Goal: Information Seeking & Learning: Learn about a topic

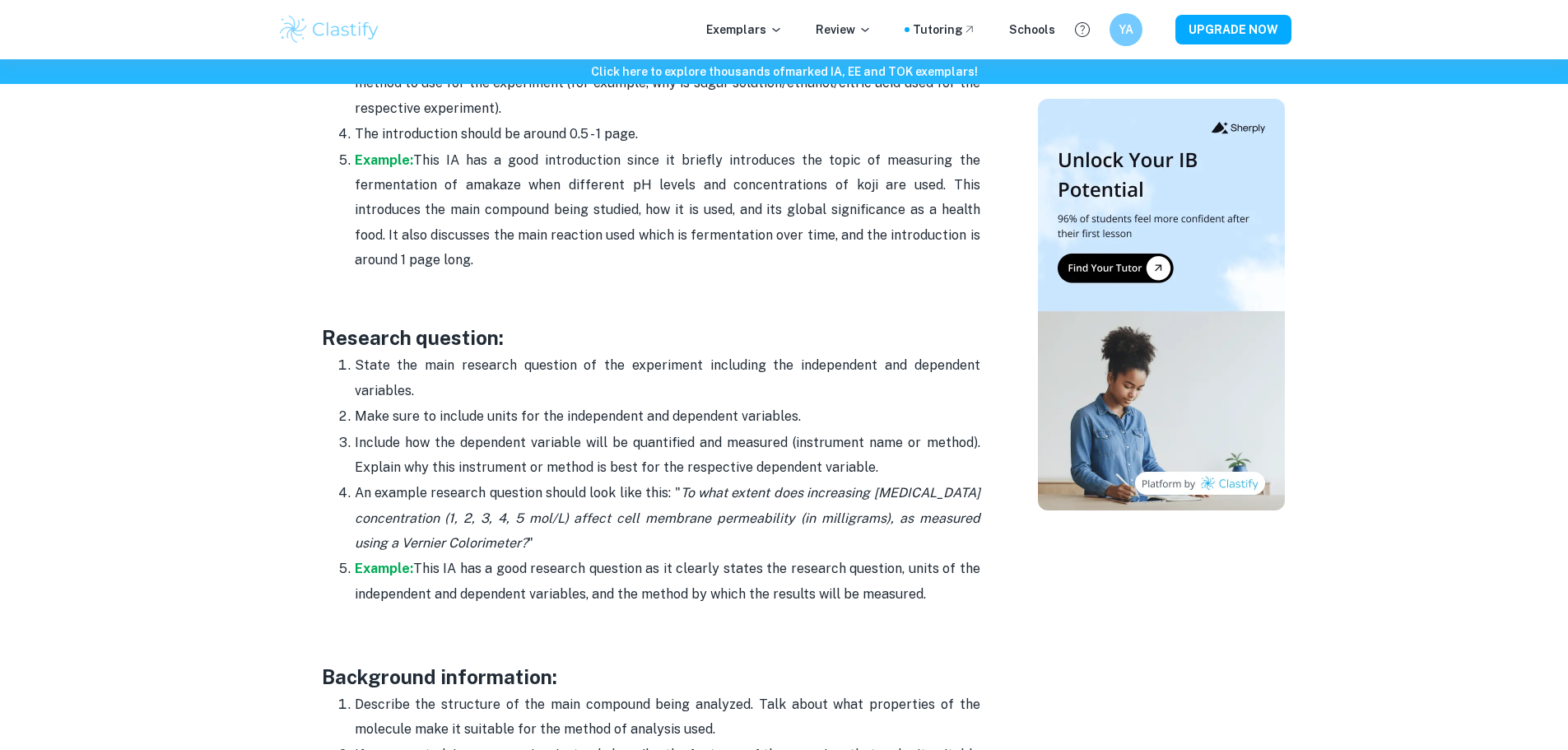
scroll to position [1317, 0]
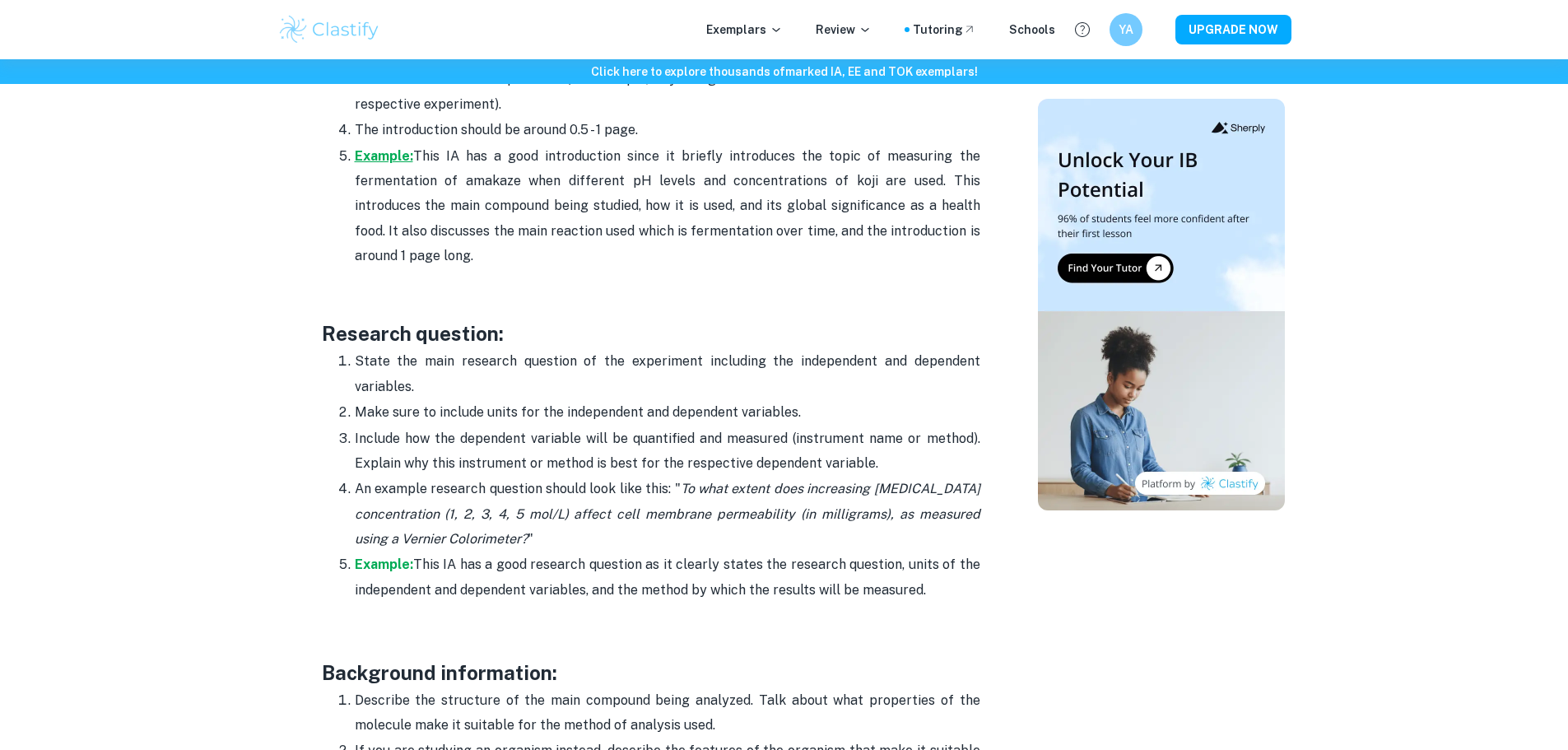
click at [378, 162] on strong "Example:" at bounding box center [384, 156] width 58 height 15
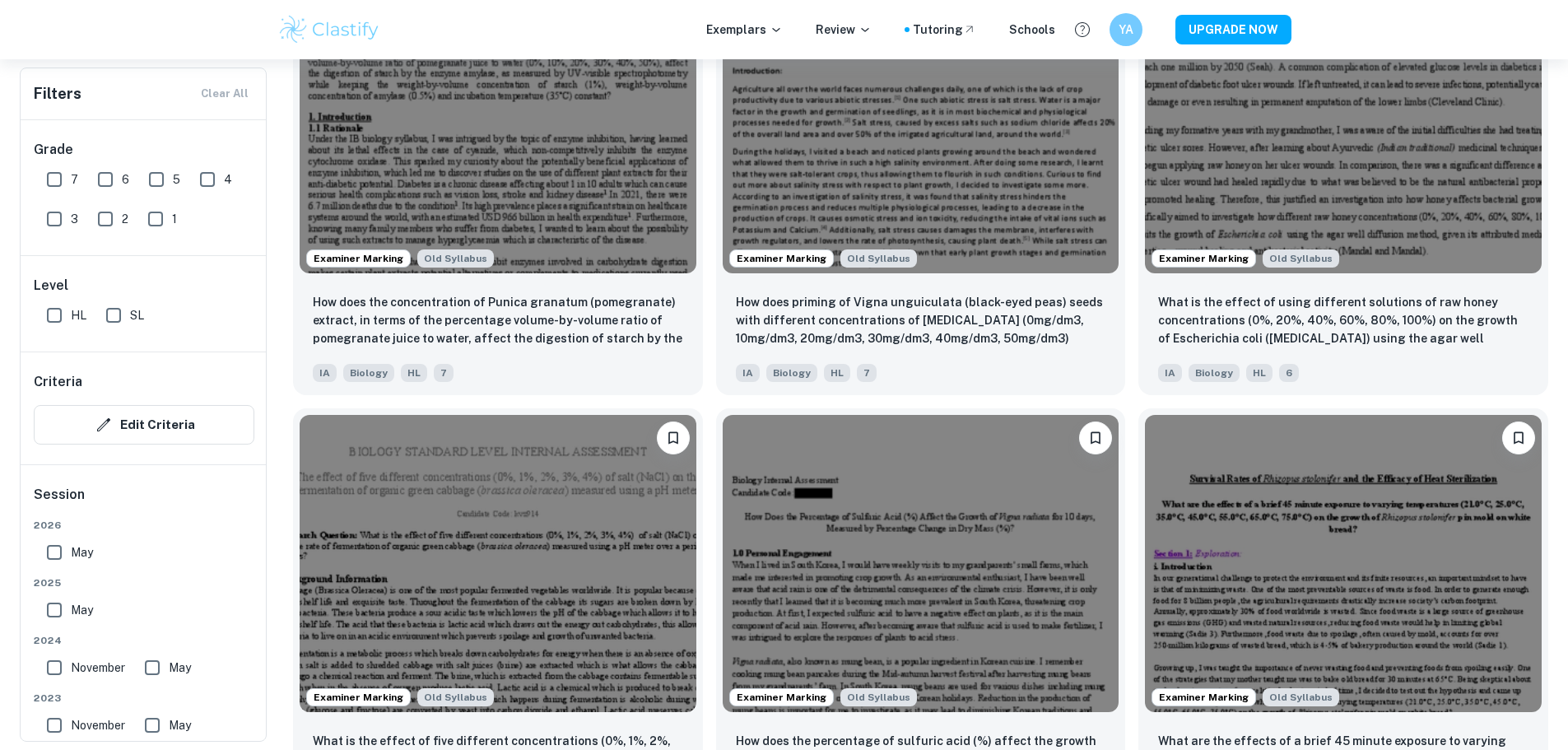
scroll to position [2387, 0]
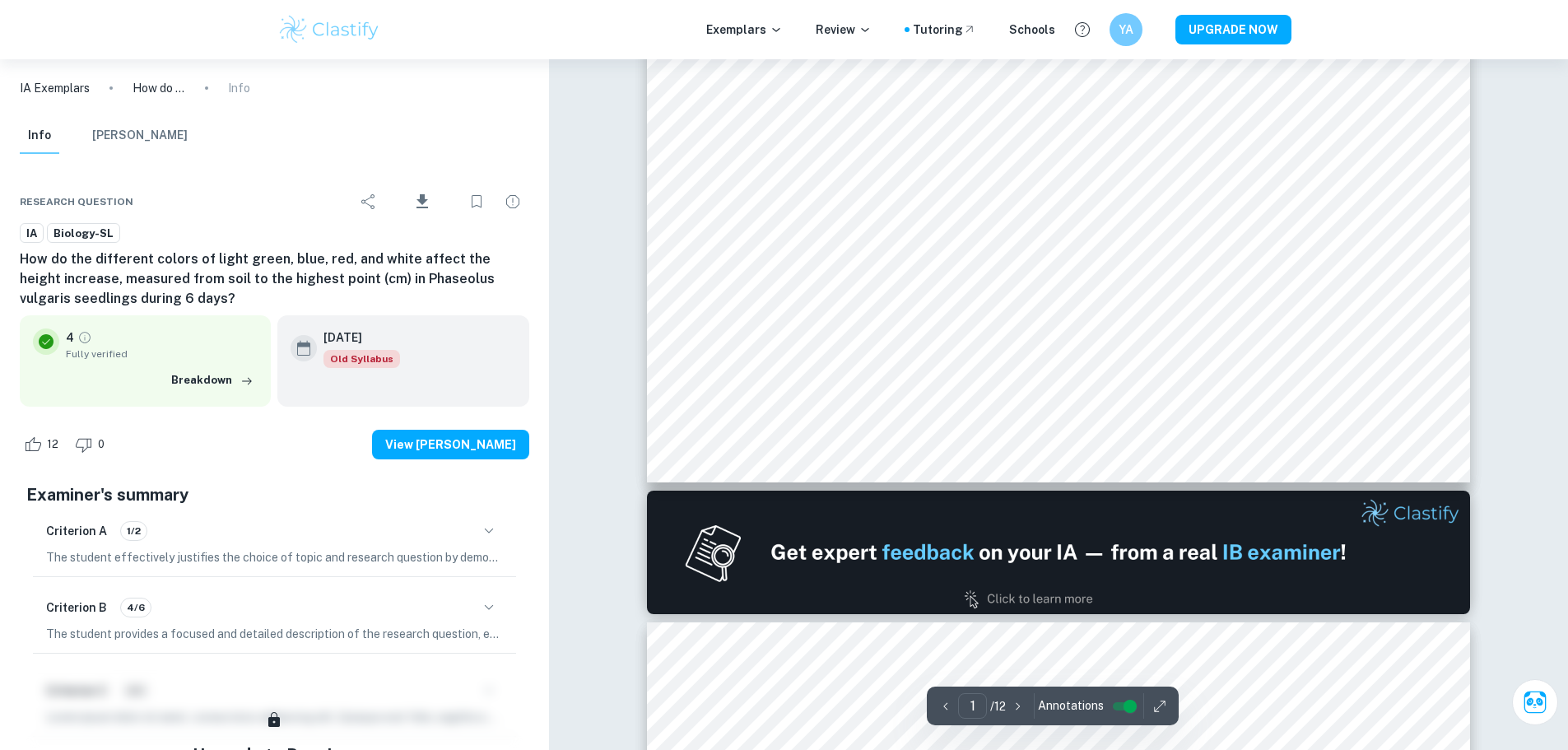
scroll to position [1069, 0]
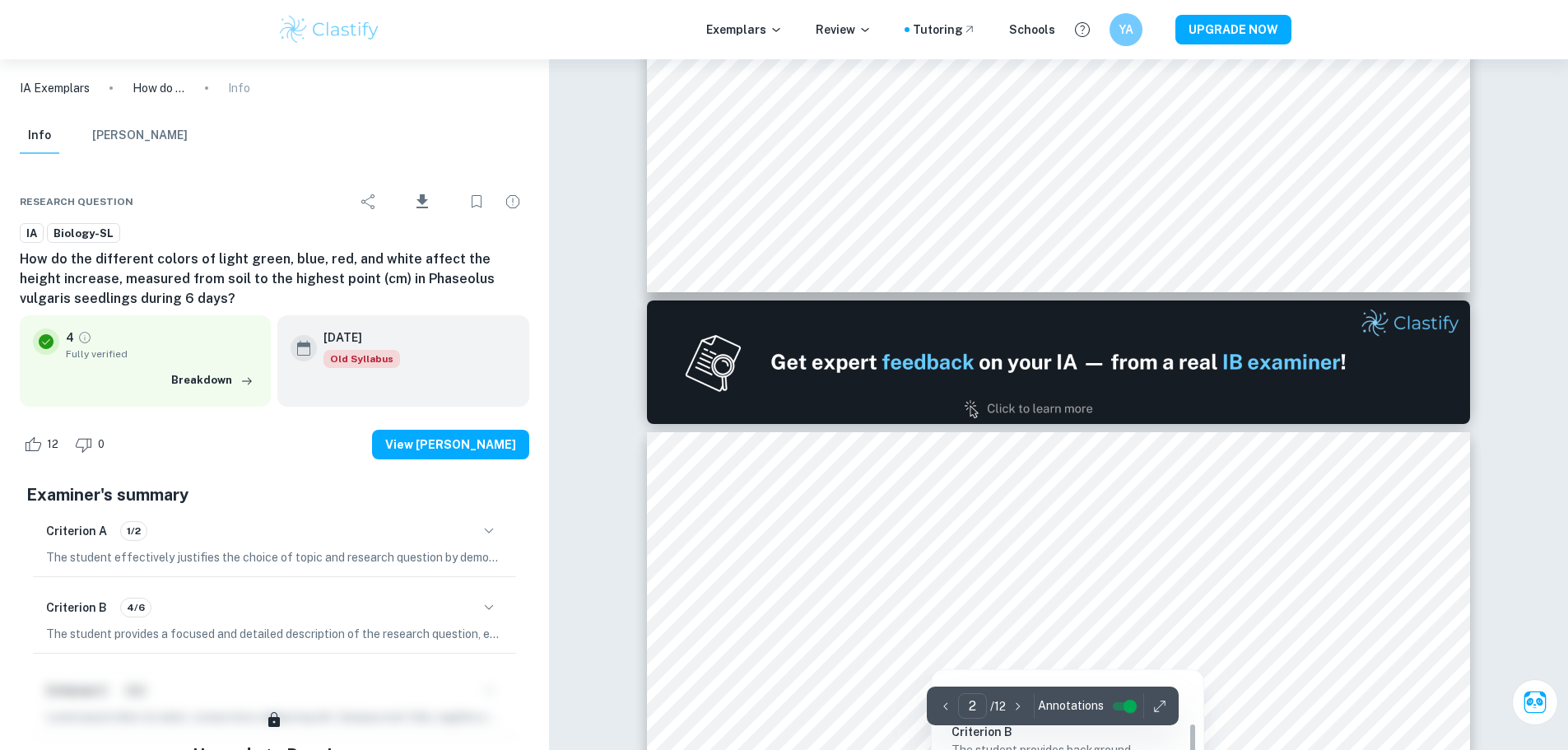
type input "1"
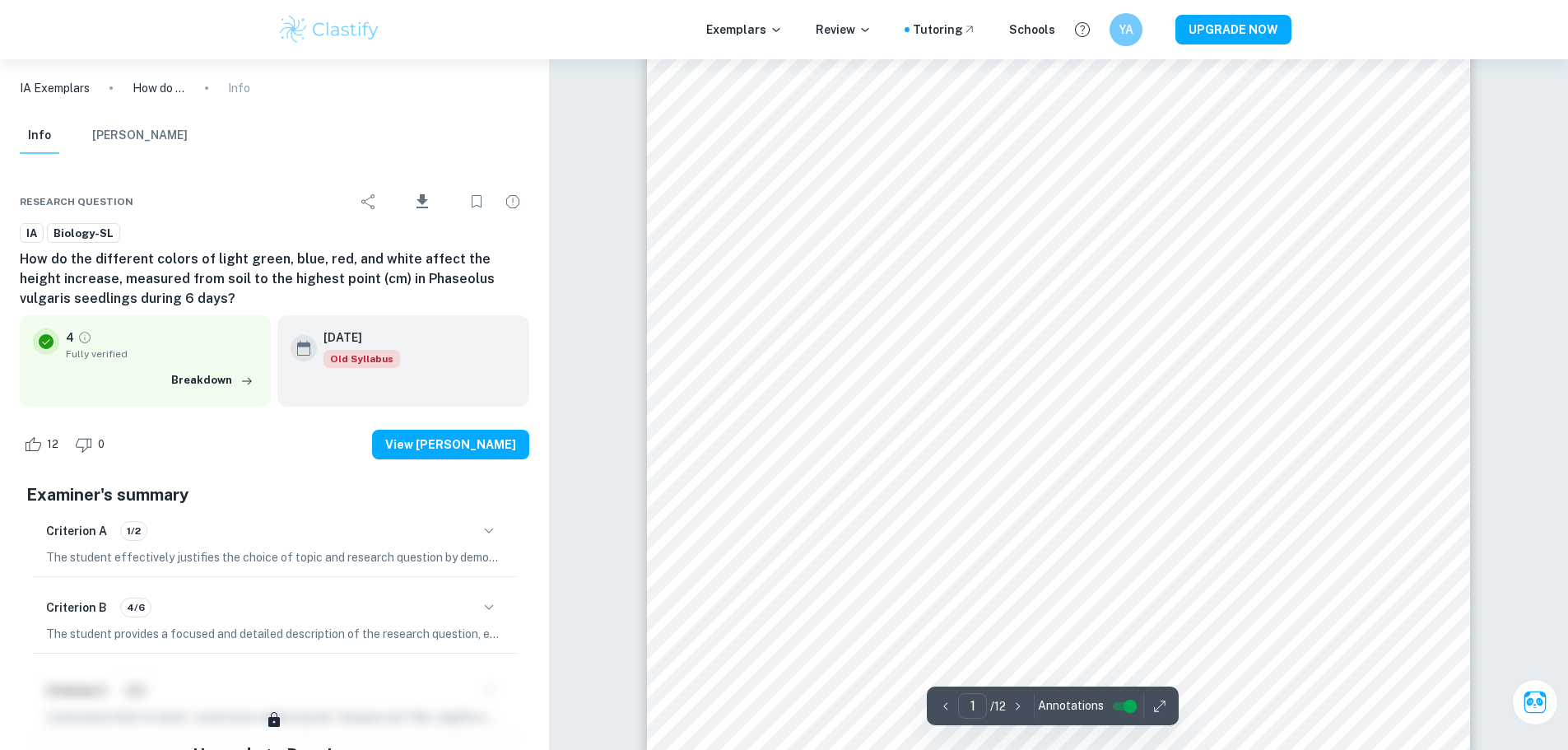
scroll to position [0, 0]
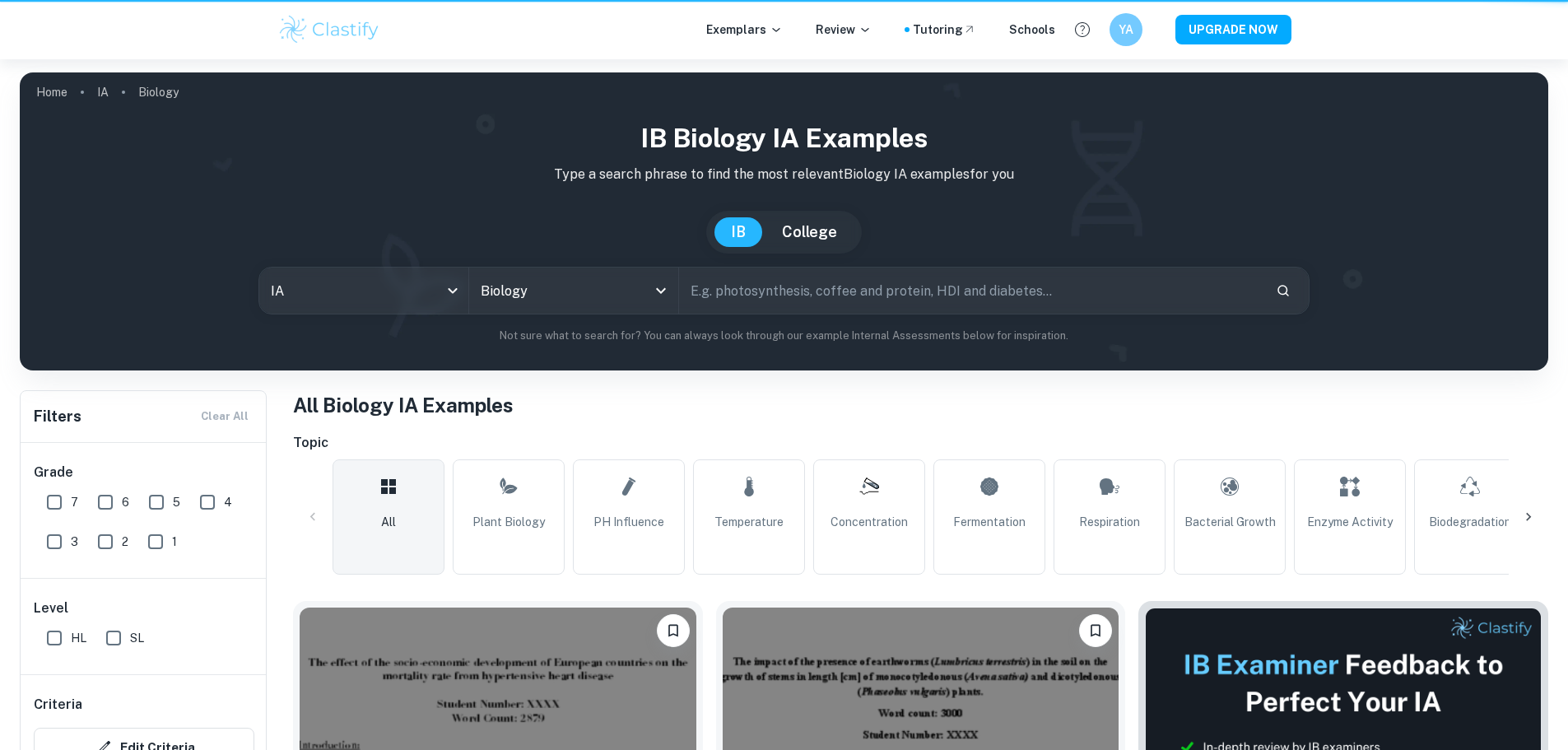
scroll to position [2387, 0]
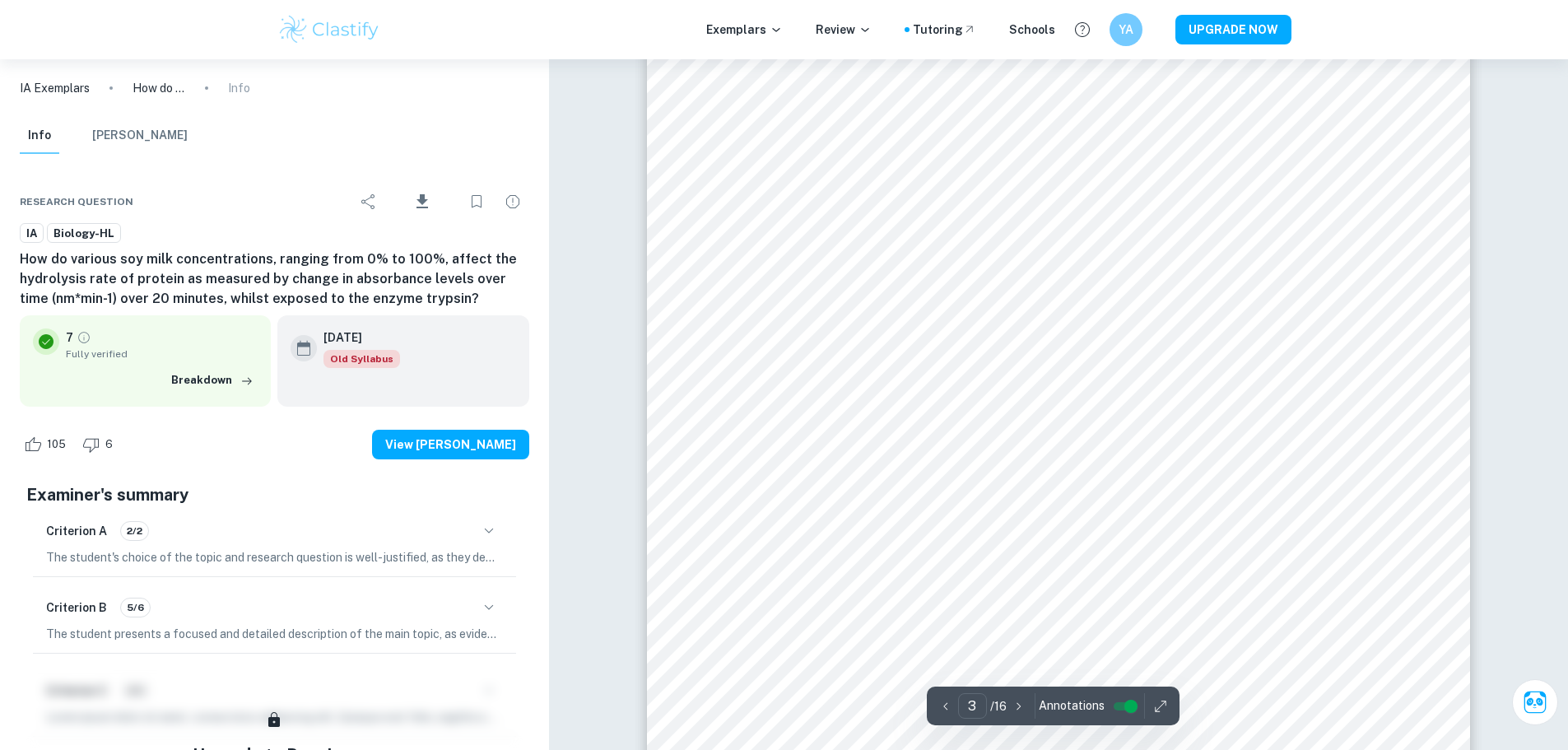
scroll to position [2633, 0]
click at [1109, 365] on div "Correct Criterion B A focused and detailed description of the research question…" at bounding box center [1158, 471] width 273 height 213
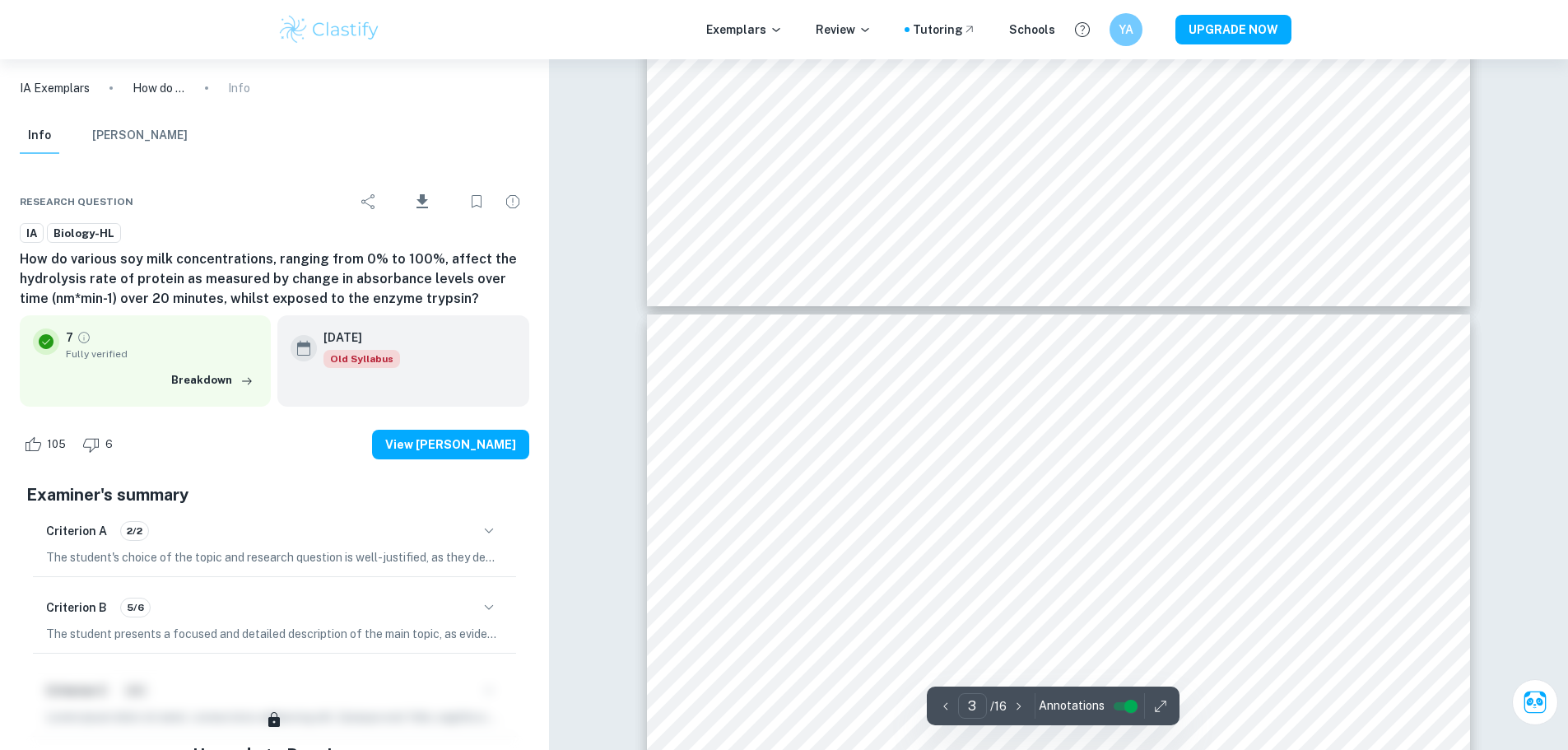
type input "4"
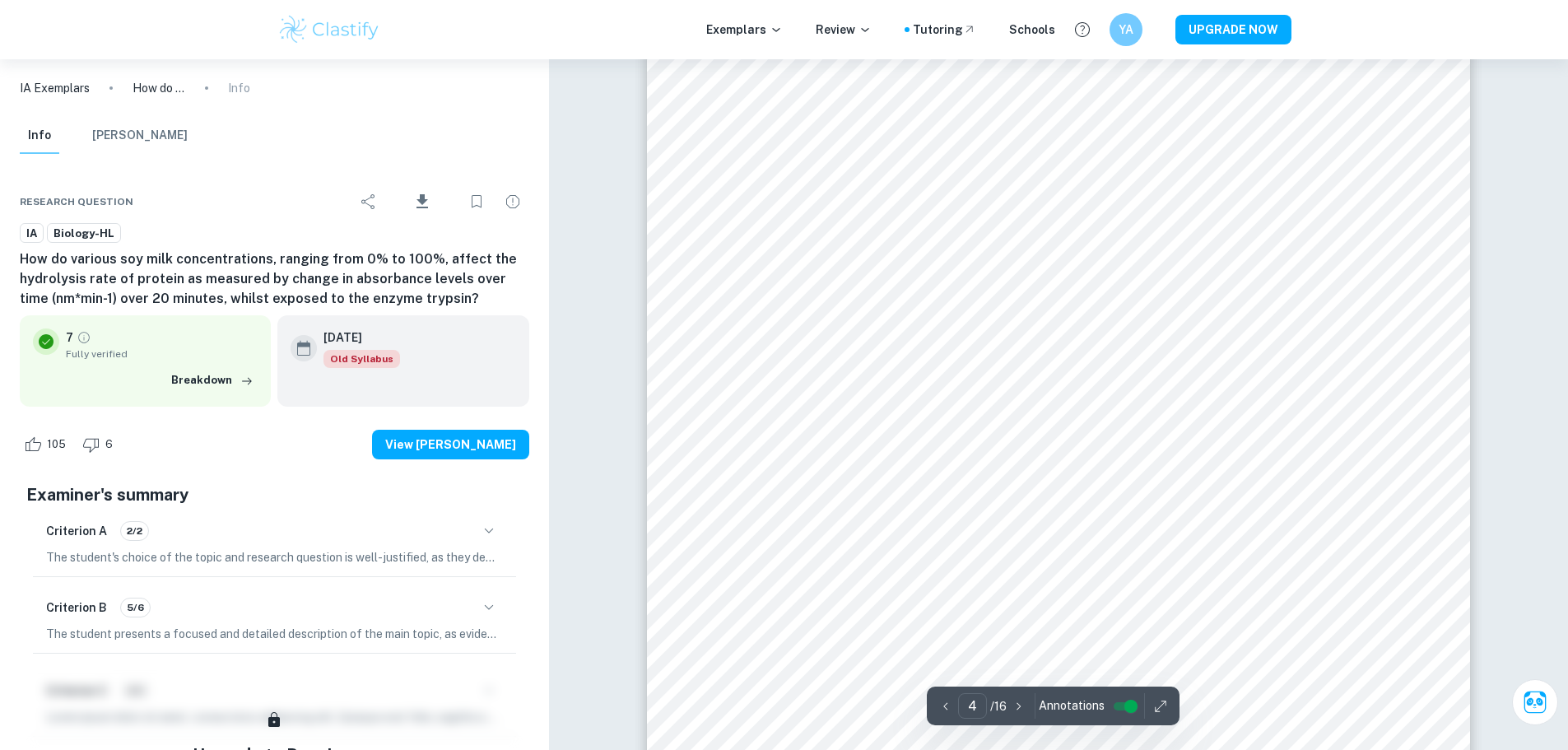
scroll to position [3896, 0]
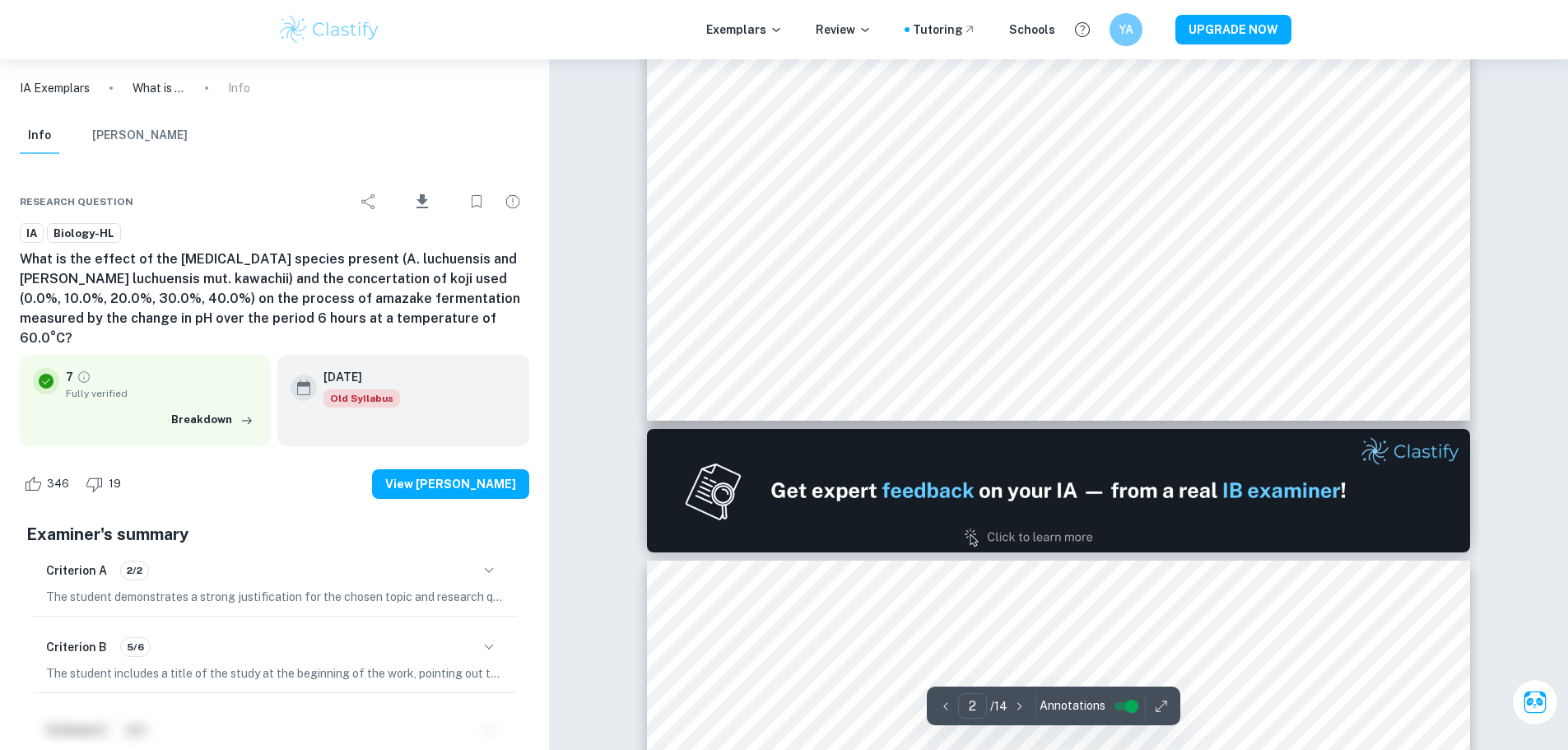
type input "1"
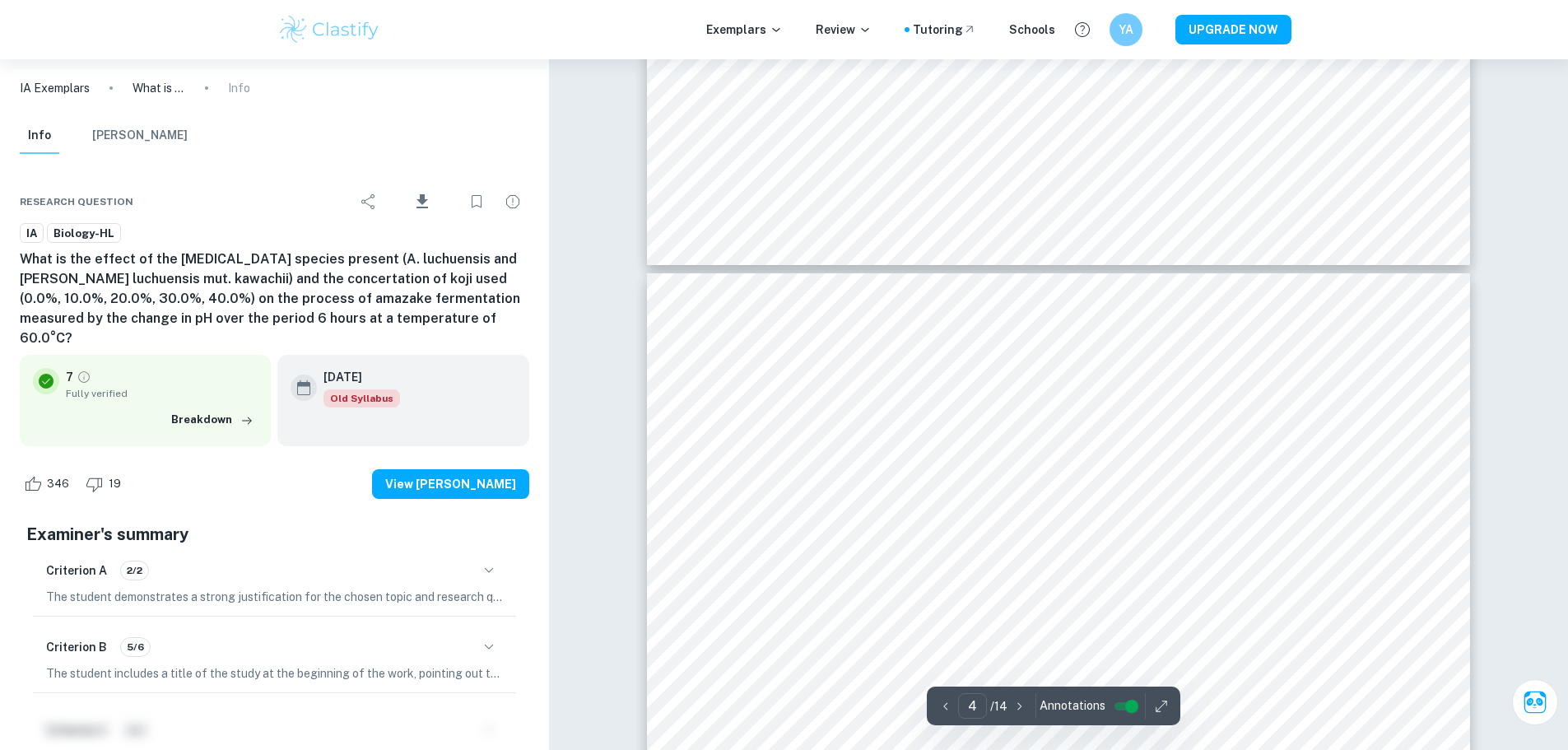
scroll to position [3292, 0]
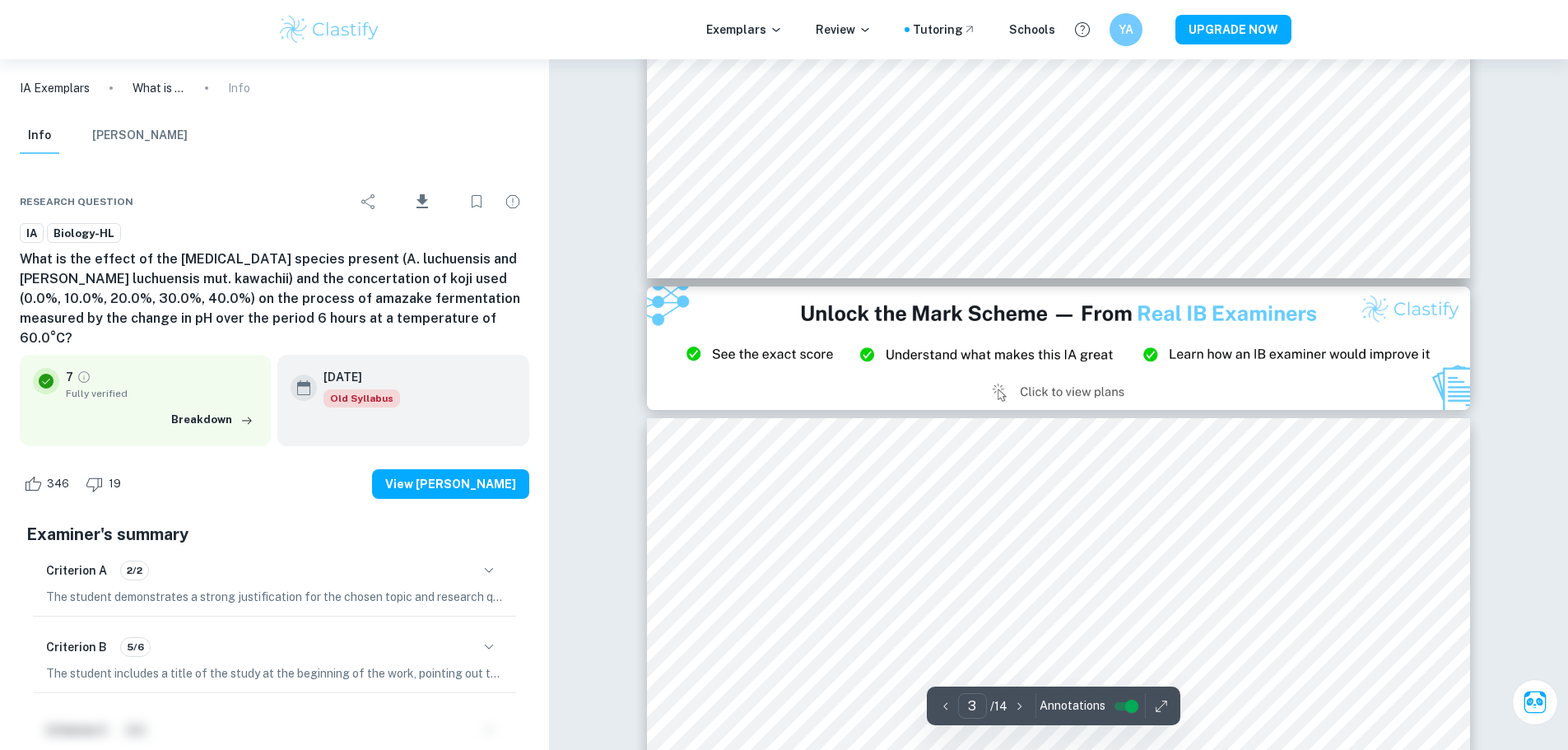
type input "2"
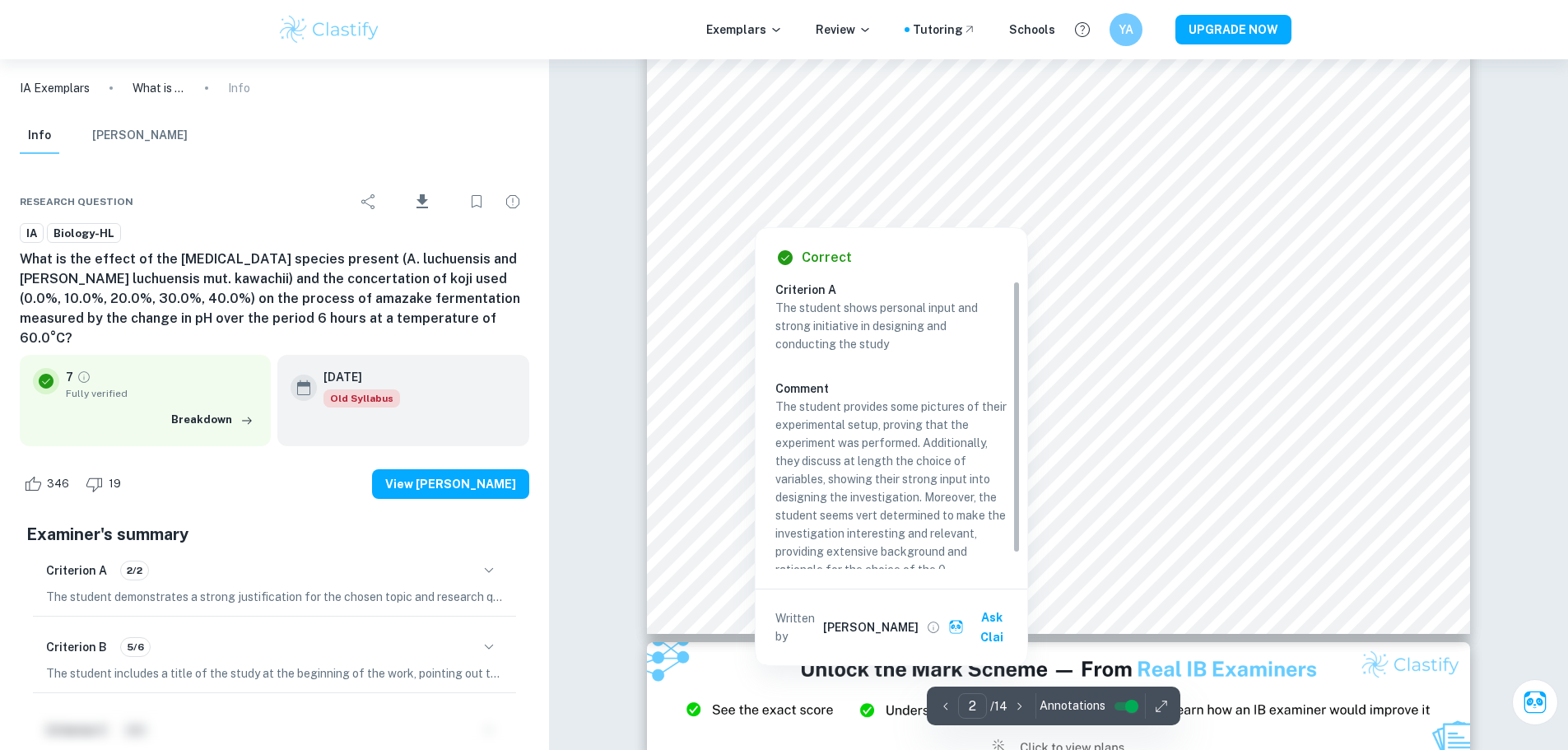
scroll to position [1482, 0]
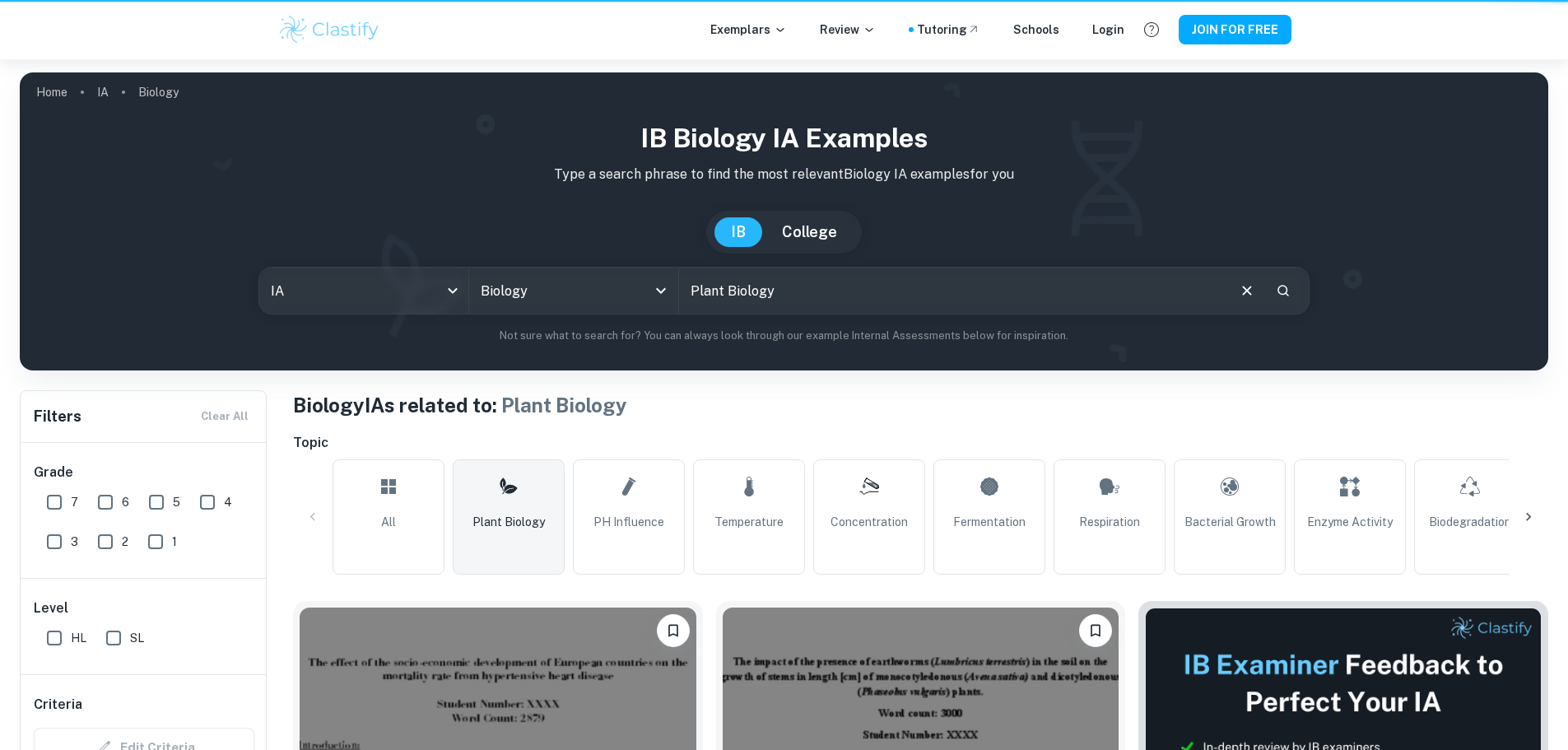
type input "Plant Biology"
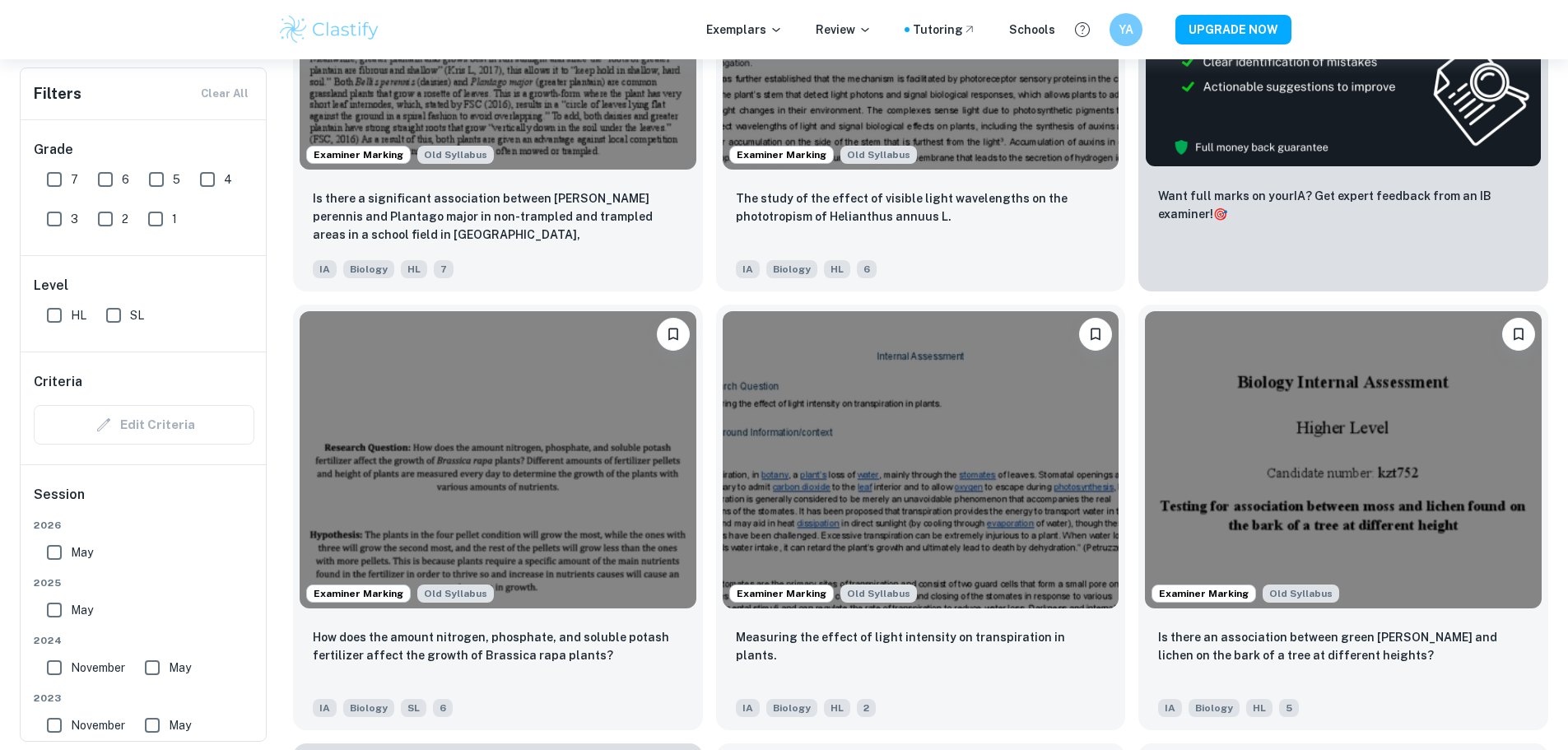
click at [54, 178] on input "7" at bounding box center [55, 179] width 33 height 33
checkbox input "true"
click at [98, 173] on input "6" at bounding box center [106, 179] width 33 height 33
checkbox input "true"
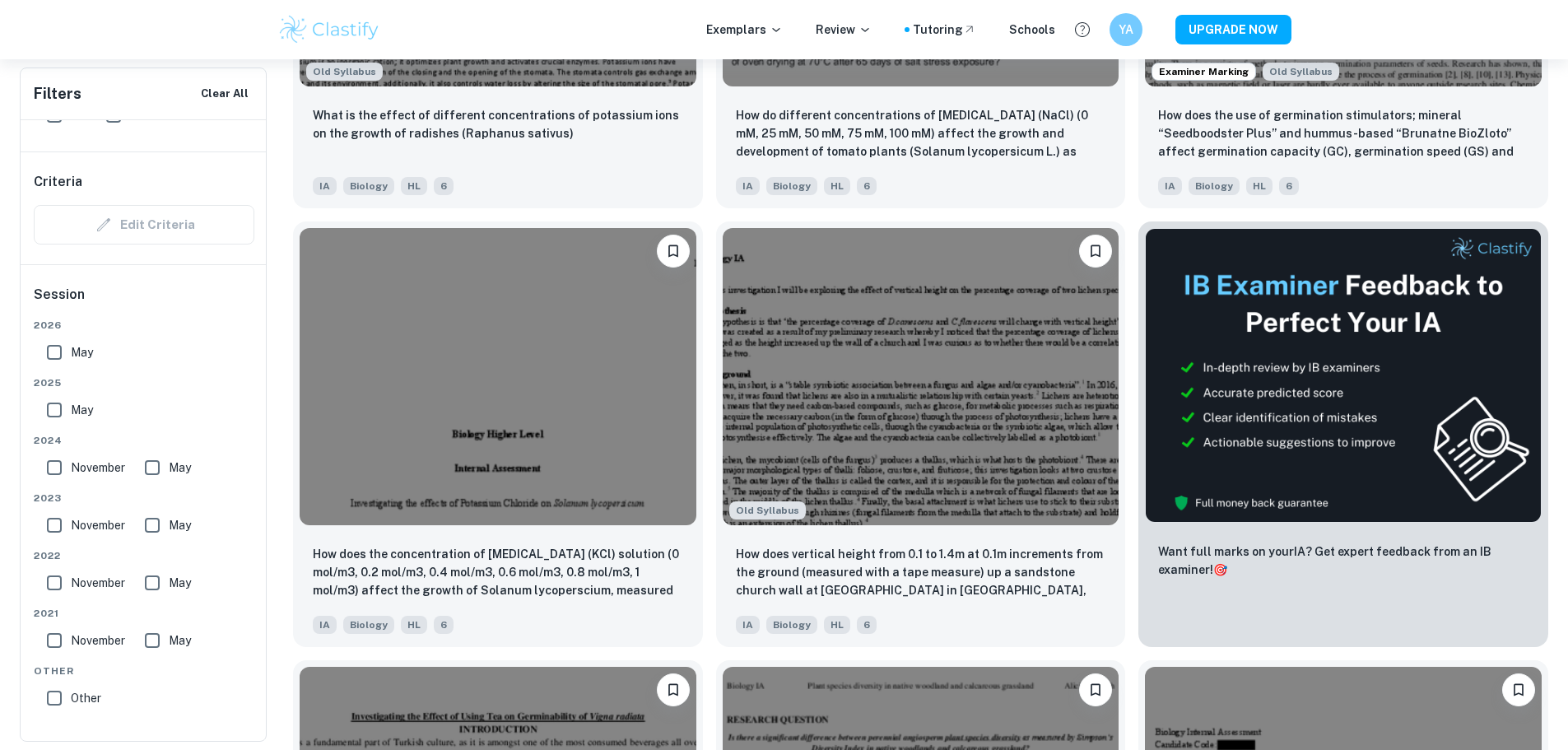
scroll to position [7769, 0]
